Goal: Navigation & Orientation: Find specific page/section

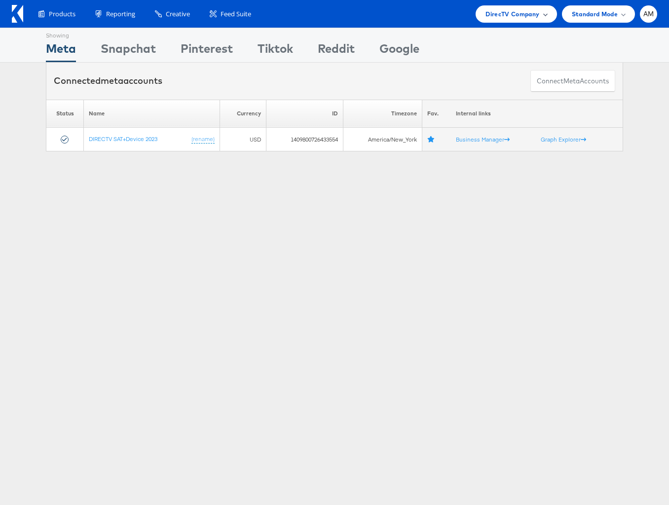
click at [504, 16] on span "DirecTV Company" at bounding box center [512, 14] width 54 height 10
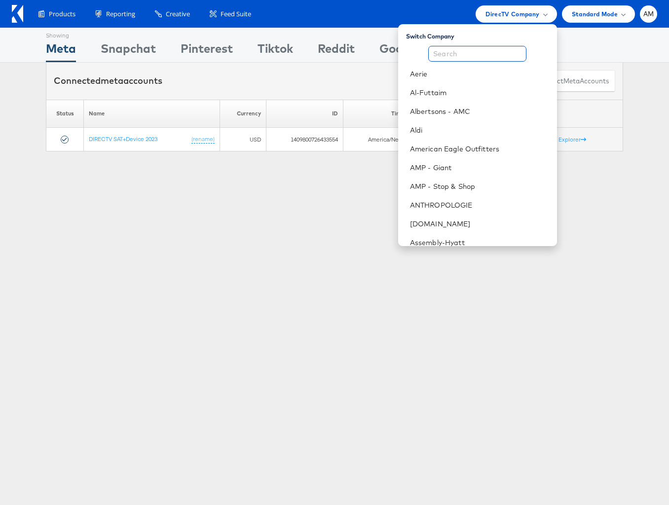
click at [490, 53] on input "text" at bounding box center [477, 54] width 98 height 16
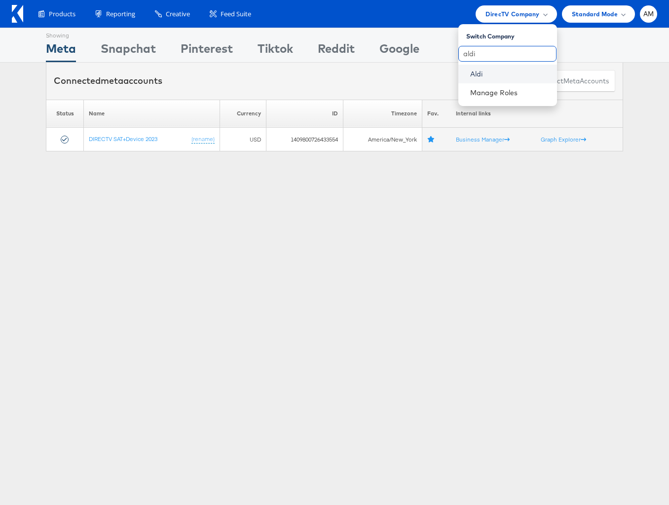
type input "aldi"
click at [471, 71] on link "Aldi" at bounding box center [509, 74] width 79 height 10
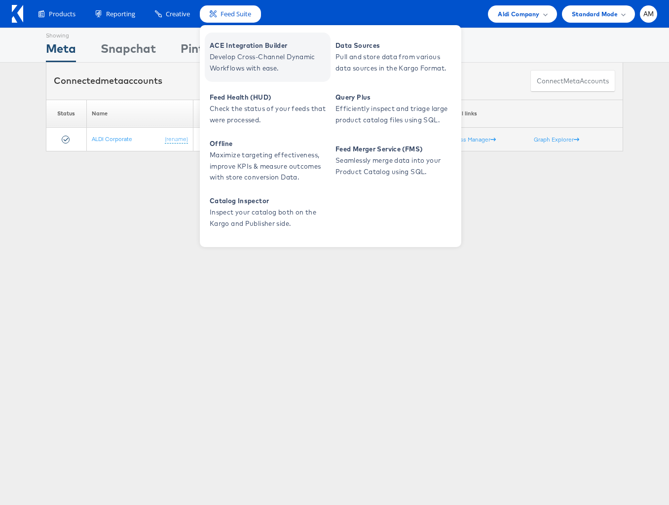
click at [241, 56] on span "Develop Cross-Channel Dynamic Workflows with ease." at bounding box center [269, 62] width 118 height 23
